Goal: Complete application form: Complete application form

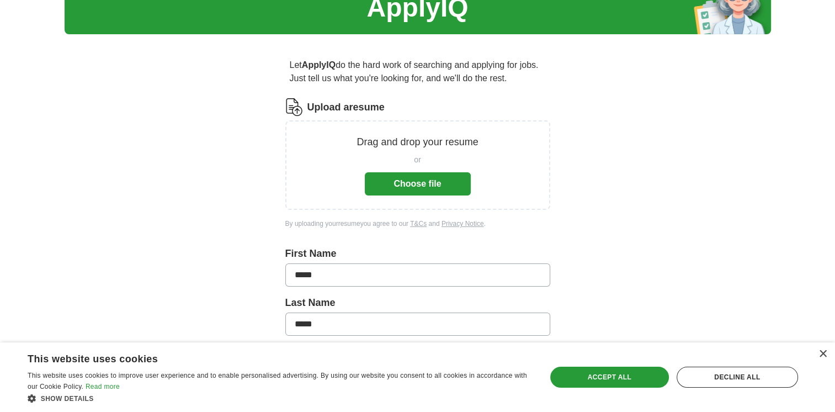
scroll to position [52, 0]
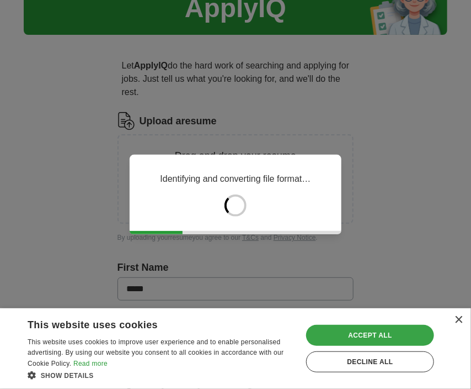
click at [369, 331] on div "Accept all" at bounding box center [370, 335] width 128 height 21
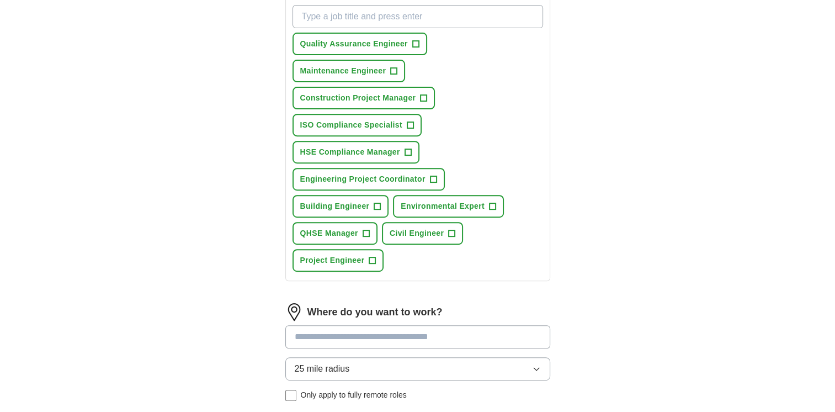
scroll to position [493, 0]
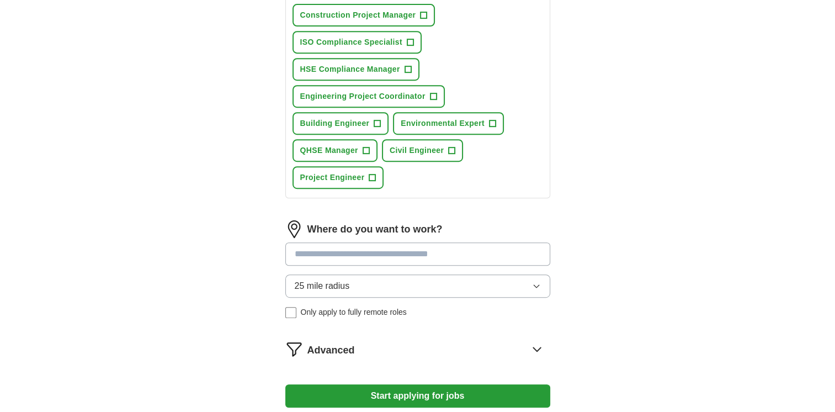
click at [349, 253] on input at bounding box center [417, 253] width 265 height 23
type input "*******"
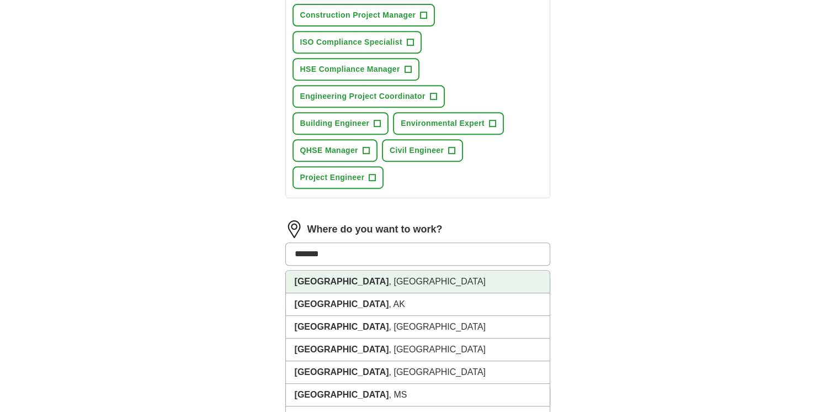
click at [346, 279] on li "[GEOGRAPHIC_DATA] , [GEOGRAPHIC_DATA]" at bounding box center [418, 281] width 264 height 23
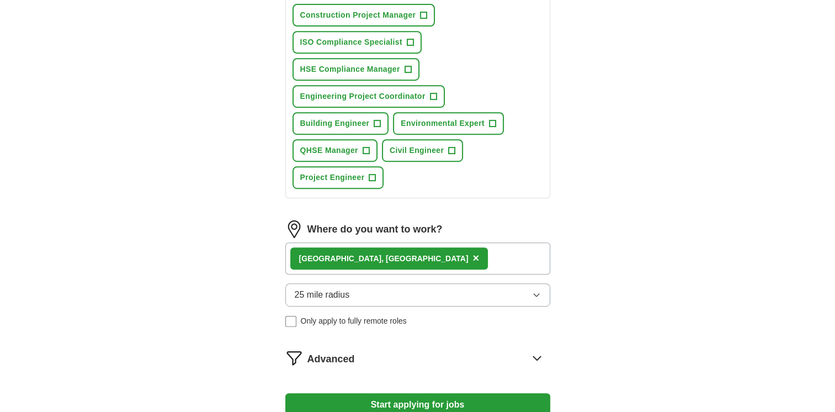
click at [470, 283] on button "25 mile radius" at bounding box center [417, 294] width 265 height 23
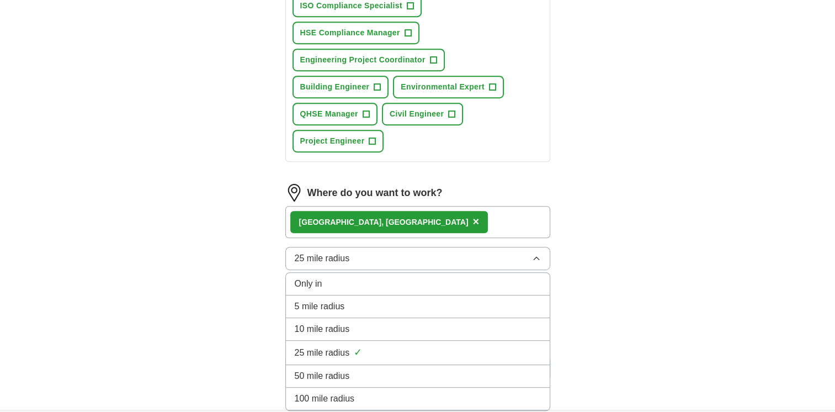
scroll to position [549, 0]
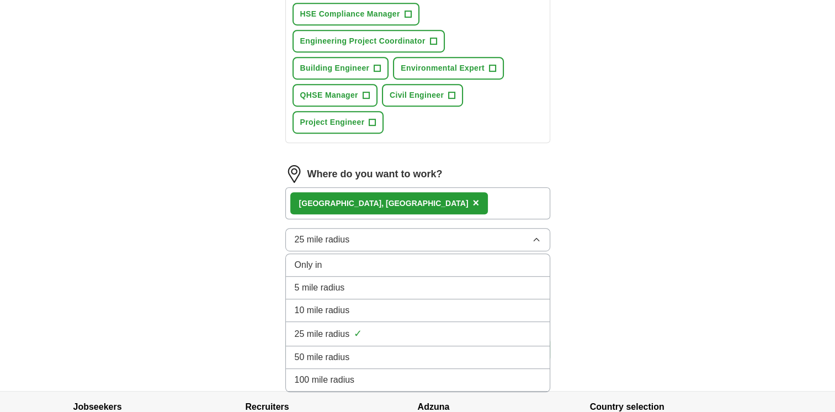
click at [433, 304] on div "10 mile radius" at bounding box center [418, 310] width 246 height 13
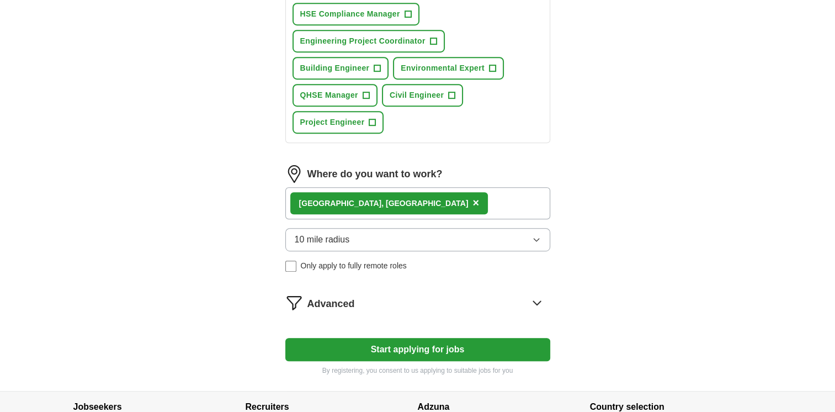
click at [399, 339] on button "Start applying for jobs" at bounding box center [417, 349] width 265 height 23
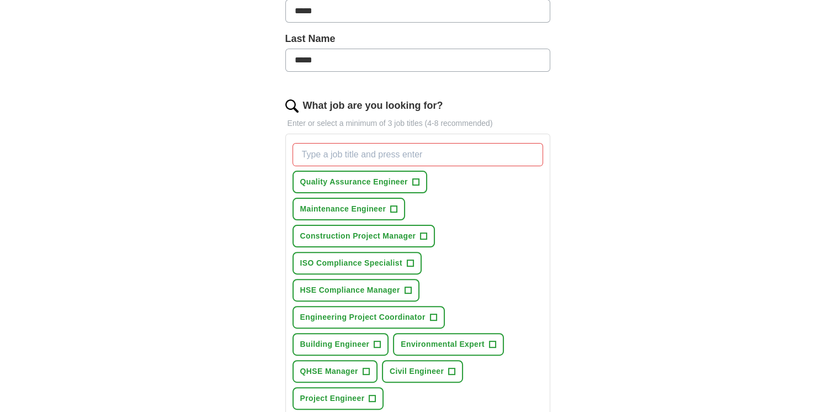
scroll to position [328, 0]
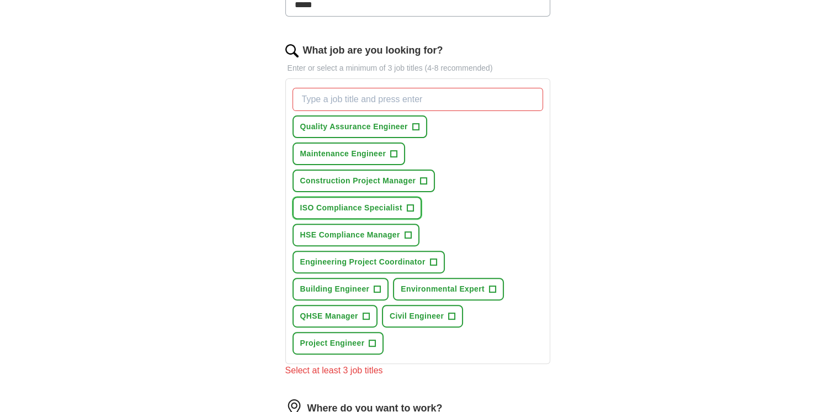
click at [405, 200] on button "ISO Compliance Specialist +" at bounding box center [357, 208] width 129 height 23
click at [434, 258] on span "+" at bounding box center [433, 262] width 7 height 9
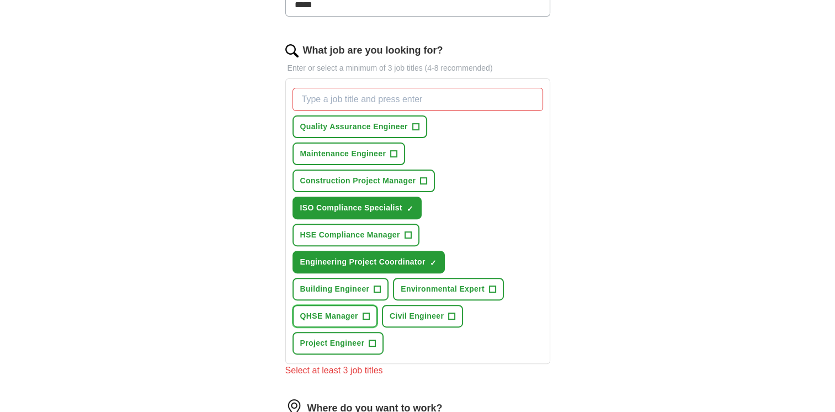
click at [366, 316] on span "+" at bounding box center [366, 316] width 7 height 9
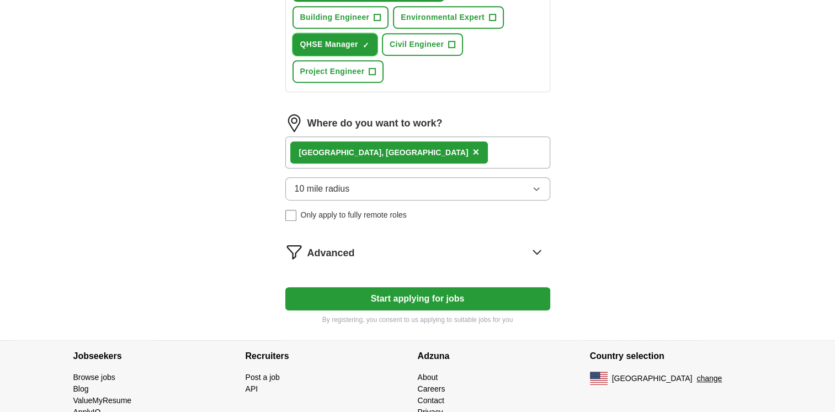
scroll to position [604, 0]
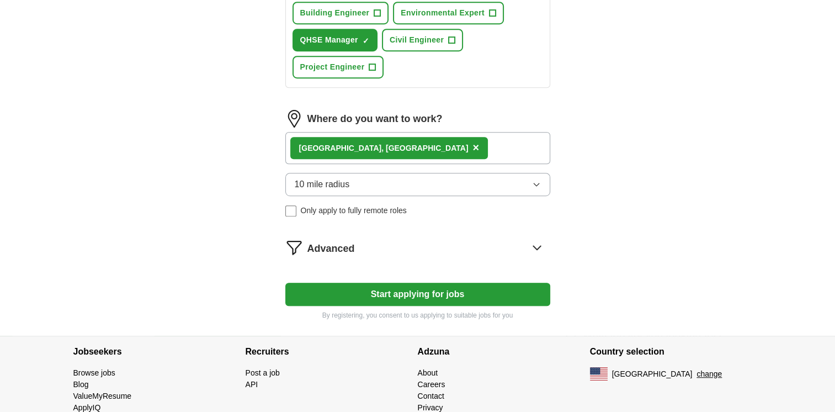
click at [431, 286] on button "Start applying for jobs" at bounding box center [417, 294] width 265 height 23
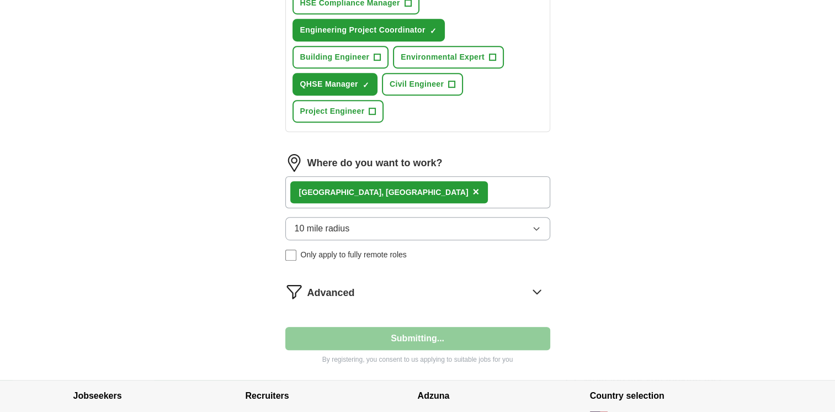
select select "**"
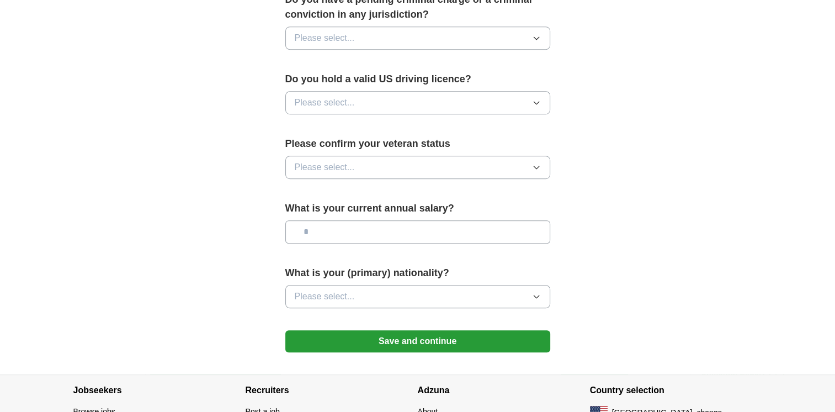
scroll to position [720, 0]
